Goal: Task Accomplishment & Management: Use online tool/utility

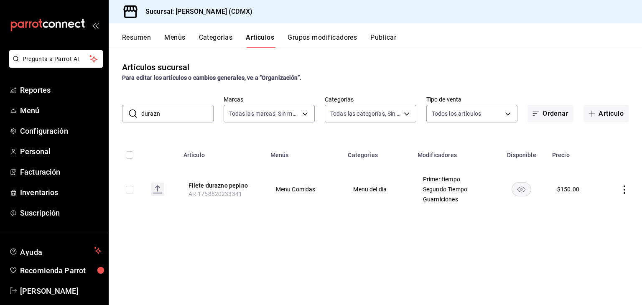
click at [184, 116] on input "durazn" at bounding box center [177, 113] width 72 height 17
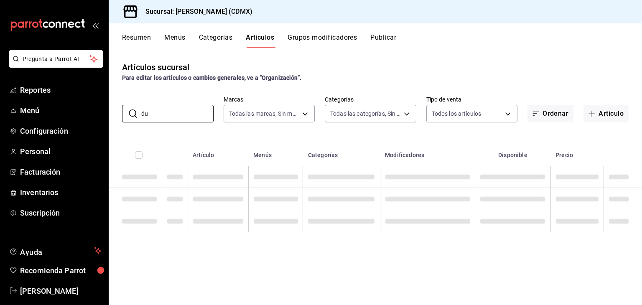
type input "d"
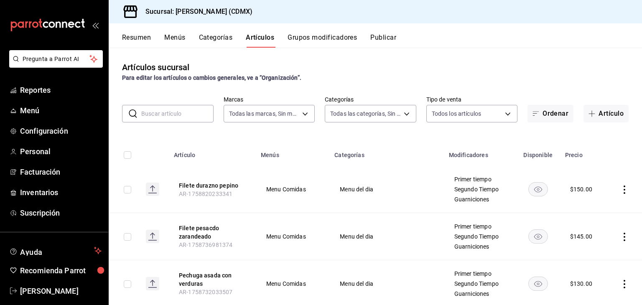
click at [144, 39] on button "Resumen" at bounding box center [136, 40] width 29 height 14
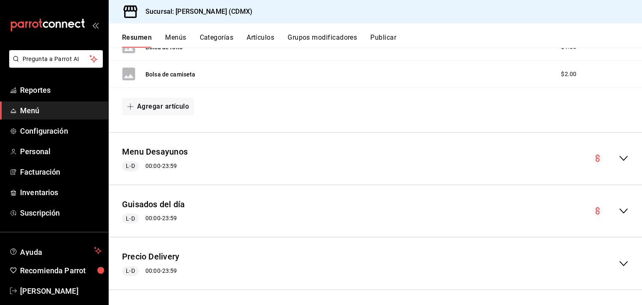
scroll to position [6760, 0]
click at [155, 114] on button "Agregar artículo" at bounding box center [158, 106] width 72 height 18
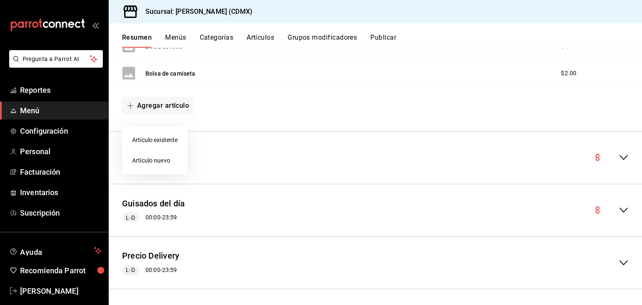
click at [155, 160] on li "Artículo nuevo" at bounding box center [155, 160] width 66 height 20
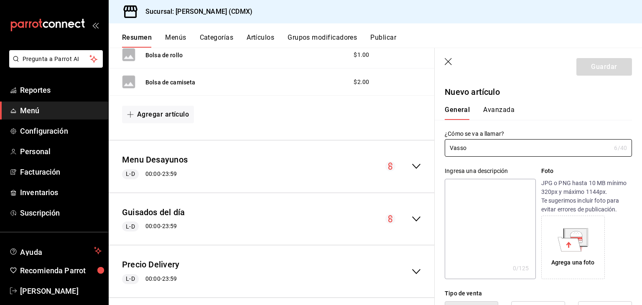
type input "Vasso"
